Goal: Task Accomplishment & Management: Complete application form

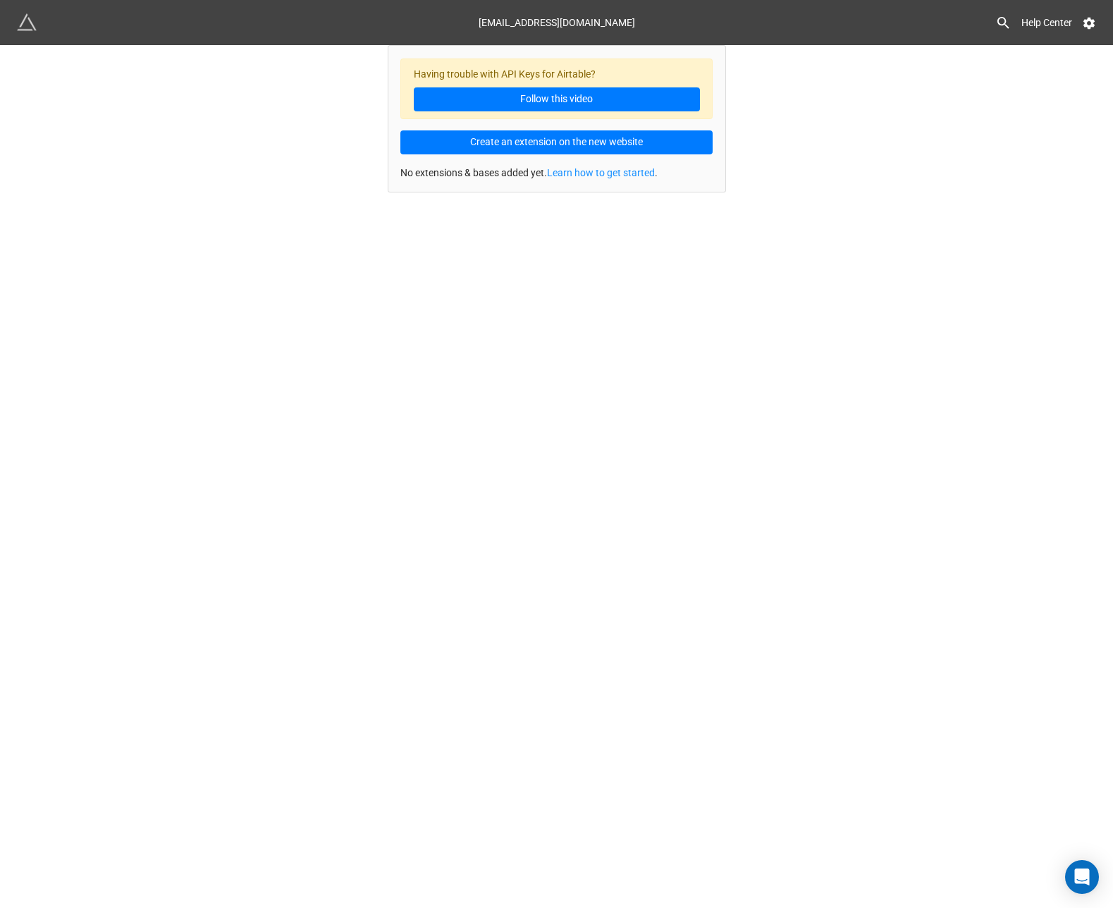
click at [643, 32] on div "Help Center" at bounding box center [866, 22] width 462 height 25
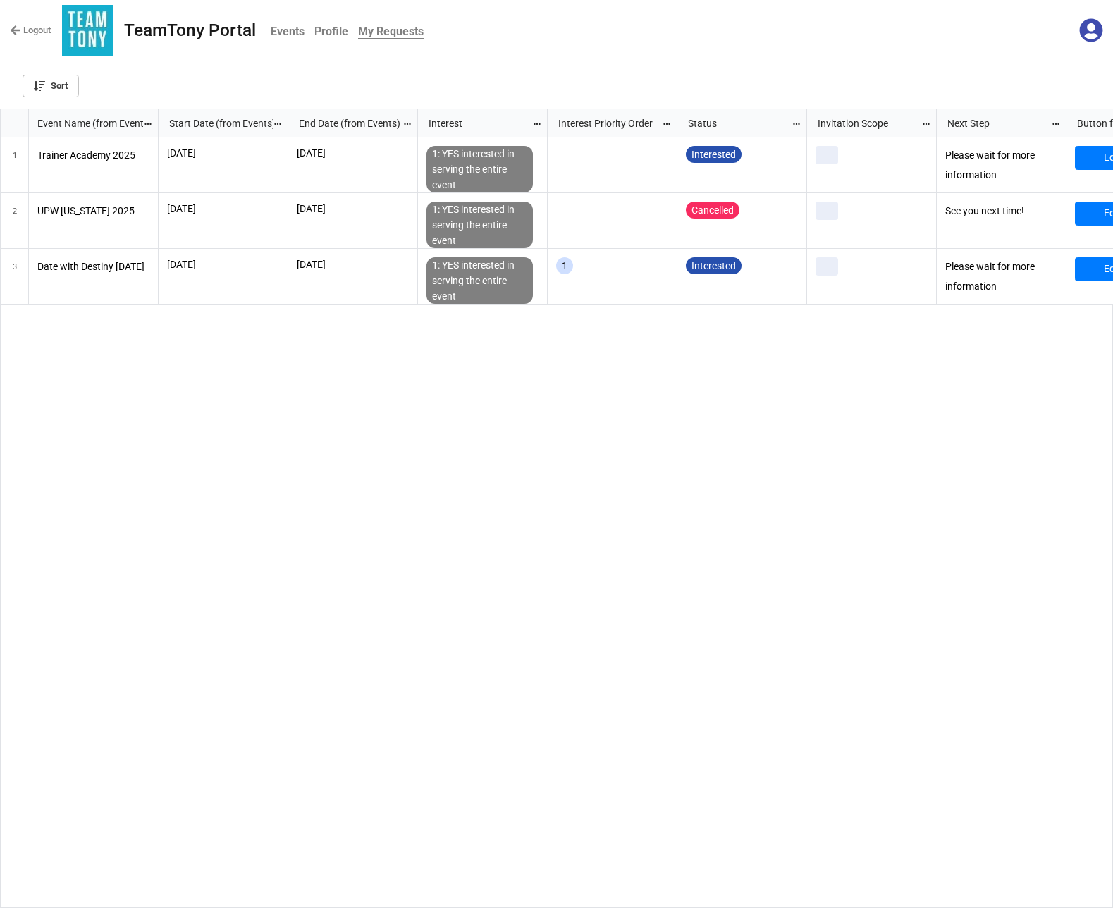
scroll to position [786, 1099]
click at [612, 388] on div "10/3/2025 10/6/2025 1: YES interested in serving the entire event Interested Fu…" at bounding box center [636, 522] width 955 height 771
click at [1094, 271] on link "Edit Request" at bounding box center [1131, 269] width 112 height 24
